Goal: Use online tool/utility: Utilize a website feature to perform a specific function

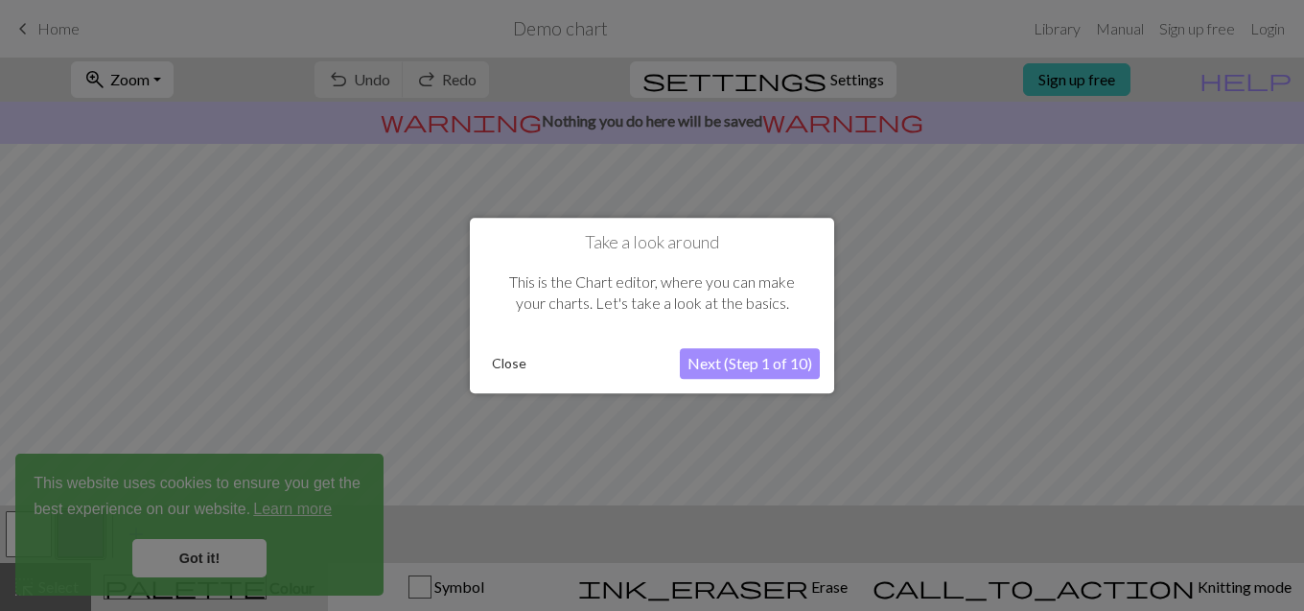
click at [507, 368] on button "Close" at bounding box center [509, 363] width 50 height 29
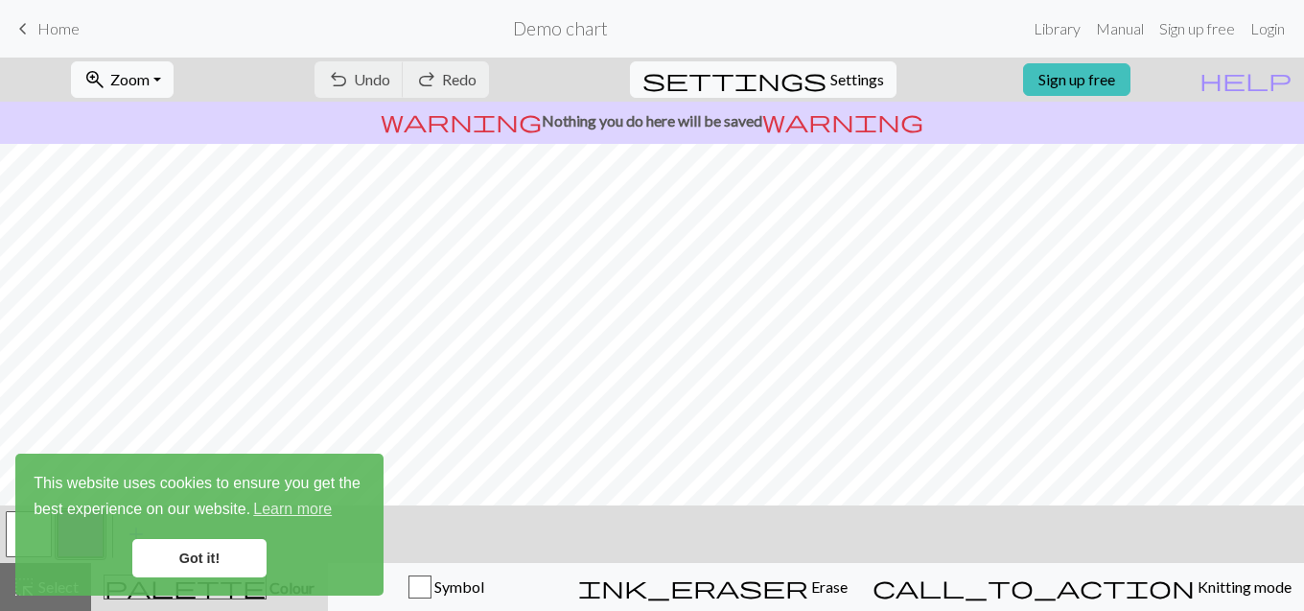
click at [176, 574] on link "Got it!" at bounding box center [199, 558] width 134 height 38
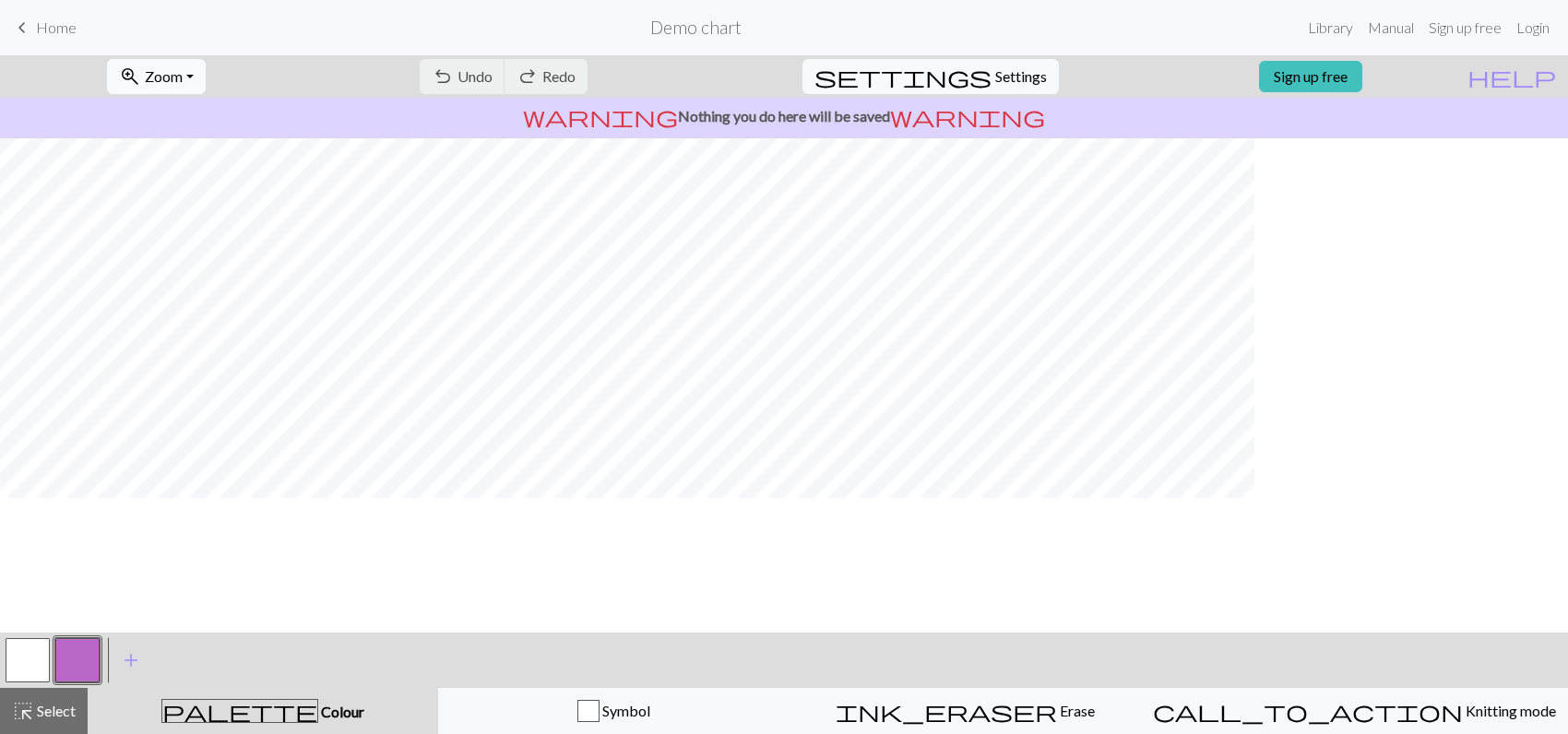
click at [166, 79] on span "Zoom" at bounding box center [163, 76] width 38 height 17
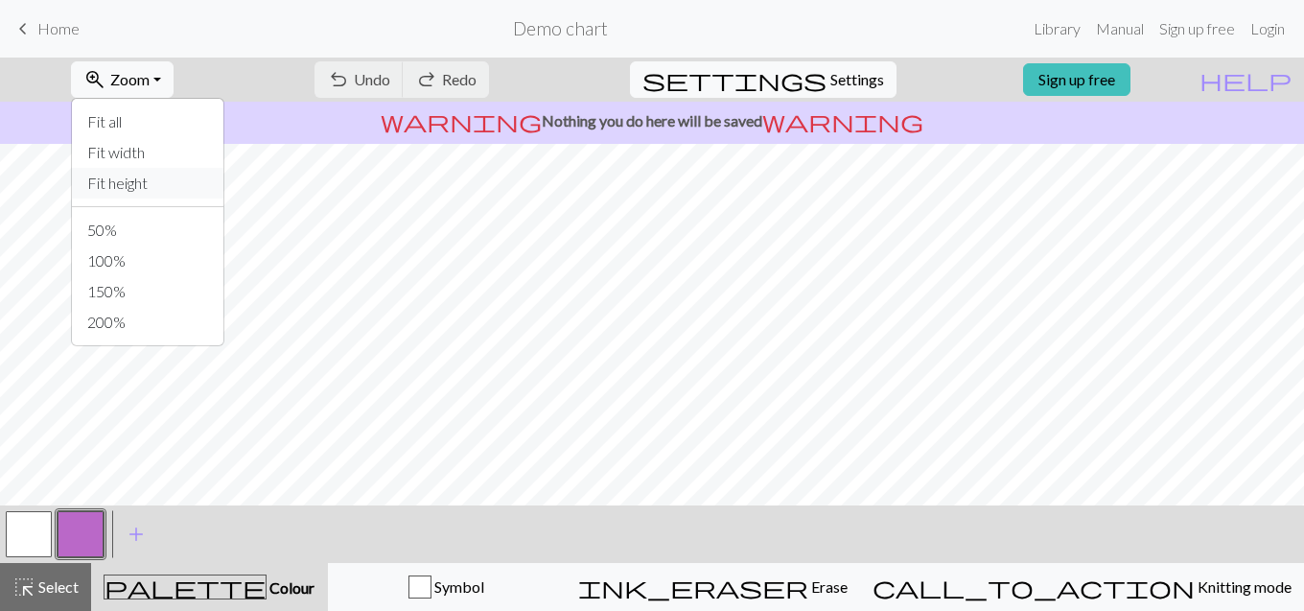
click at [156, 192] on button "Fit height" at bounding box center [147, 183] width 151 height 31
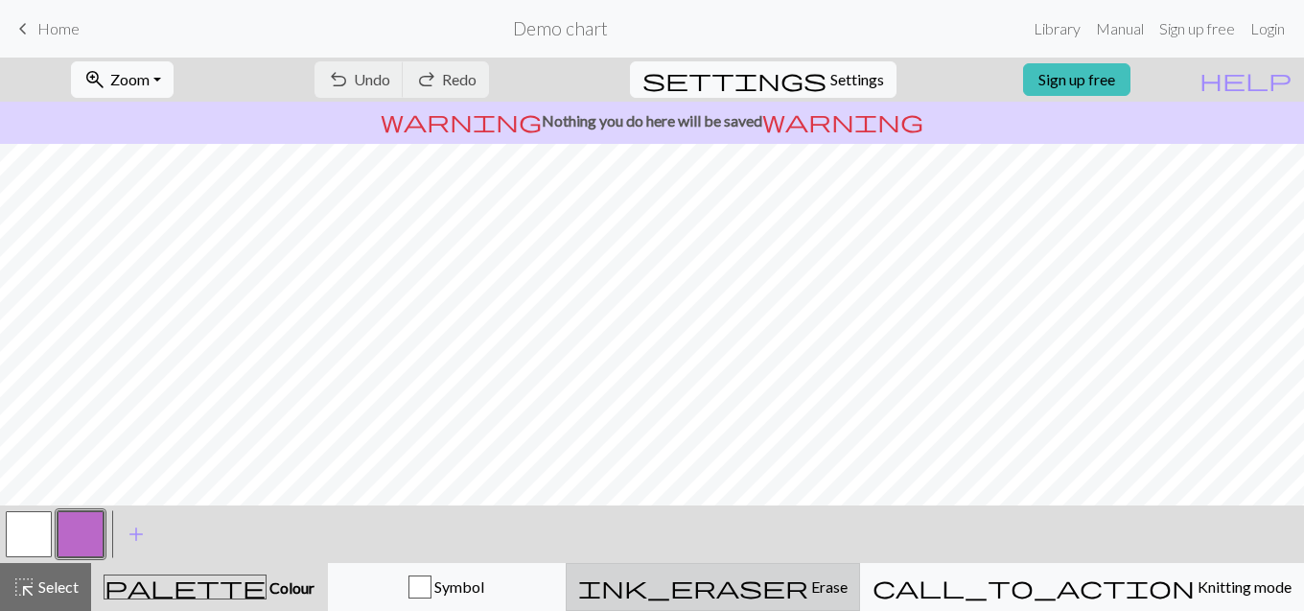
click at [847, 580] on span "Erase" at bounding box center [827, 586] width 39 height 18
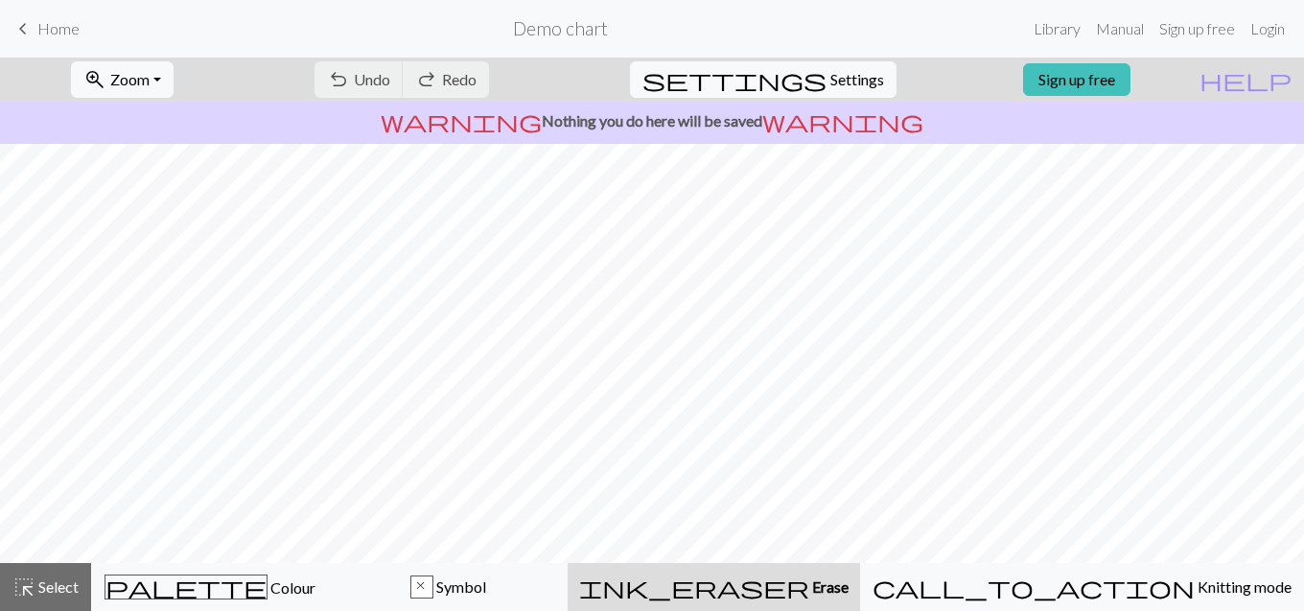
click at [30, 32] on span "keyboard_arrow_left" at bounding box center [23, 28] width 23 height 27
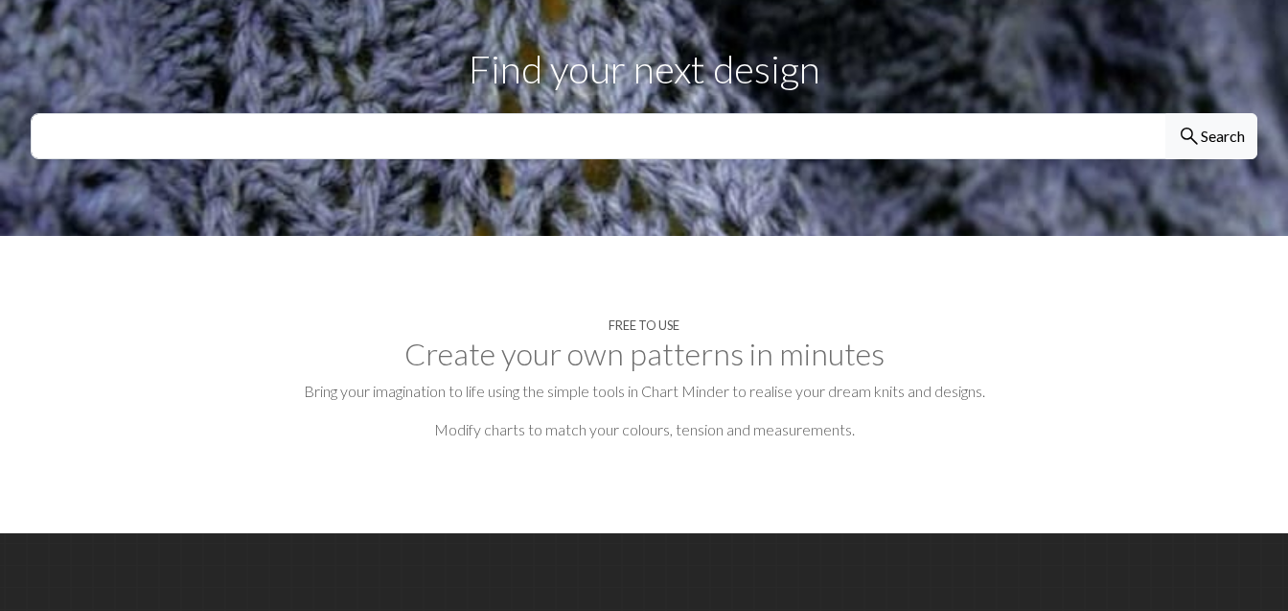
scroll to position [959, 0]
